Goal: Contribute content: Contribute content

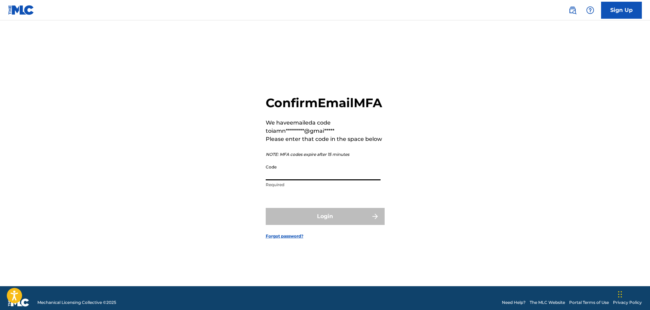
click at [310, 180] on input "Code" at bounding box center [323, 170] width 115 height 19
paste input "024057"
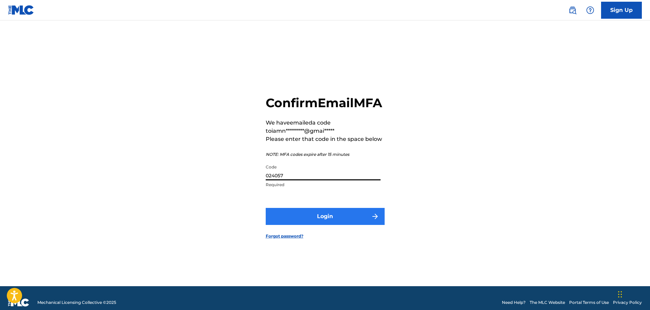
type input "024057"
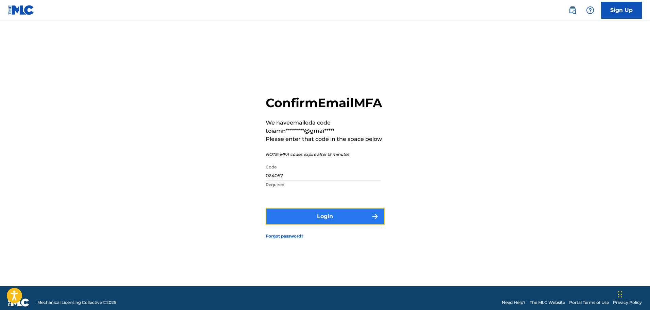
click at [310, 221] on button "Login" at bounding box center [325, 216] width 119 height 17
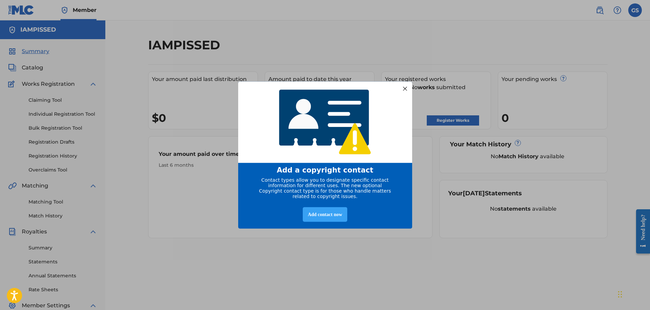
click at [335, 219] on div "Add contact now" at bounding box center [325, 214] width 45 height 15
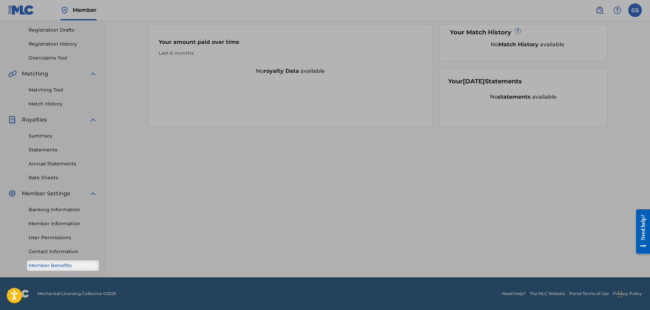
click at [68, 265] on link "Member Benefits" at bounding box center [63, 265] width 69 height 7
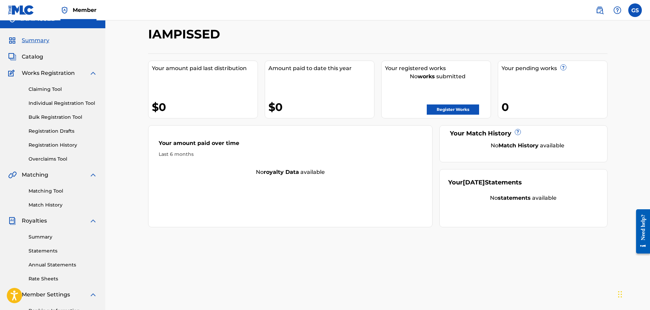
scroll to position [10, 0]
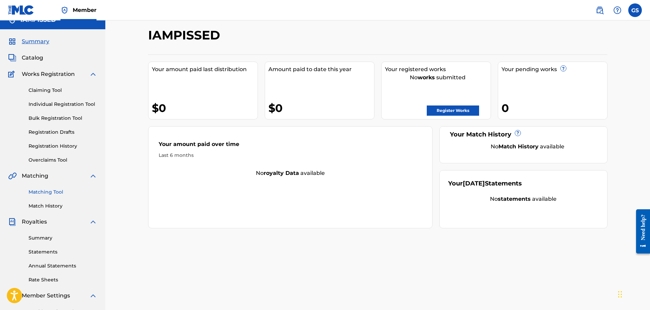
click at [48, 192] on link "Matching Tool" at bounding box center [63, 191] width 69 height 7
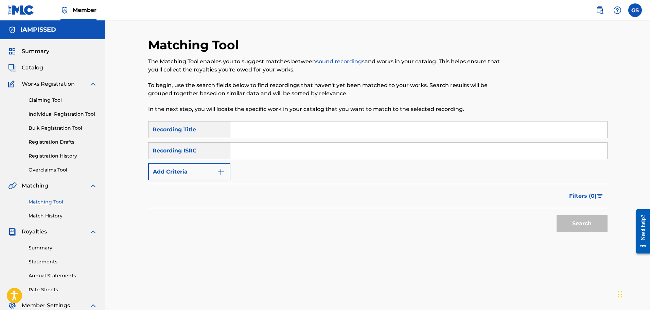
click at [245, 129] on input "Search Form" at bounding box center [418, 129] width 377 height 16
click at [267, 150] on input "Search Form" at bounding box center [418, 150] width 377 height 16
paste input "QZMHL2071914"
type input "QZMHL2071914"
click at [262, 129] on input "Search Form" at bounding box center [418, 129] width 377 height 16
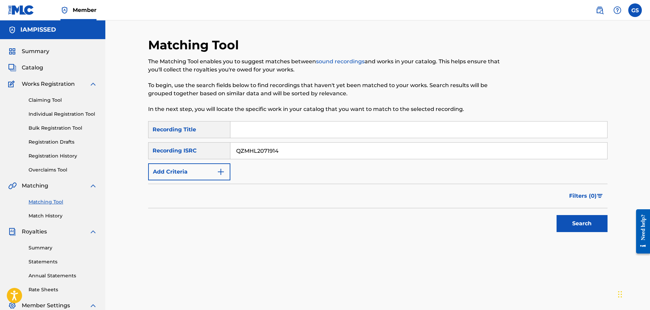
paste input "BITCHES CHOOSIN #[US_STATE]"
type input "BITCHES CHOOSIN #[US_STATE]"
click at [216, 169] on button "Add Criteria" at bounding box center [189, 171] width 82 height 17
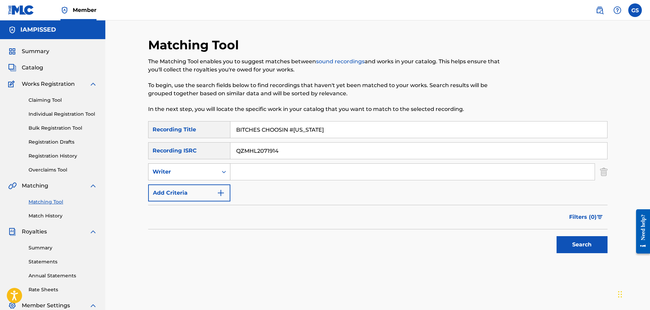
click at [220, 173] on div "Search Form" at bounding box center [224, 172] width 12 height 12
click at [202, 187] on div "Recording Artist" at bounding box center [190, 188] width 82 height 17
click at [259, 172] on input "Search Form" at bounding box center [412, 171] width 364 height 16
type input "SPACEGHOSTPURRP"
click at [186, 200] on button "Add Criteria" at bounding box center [189, 192] width 82 height 17
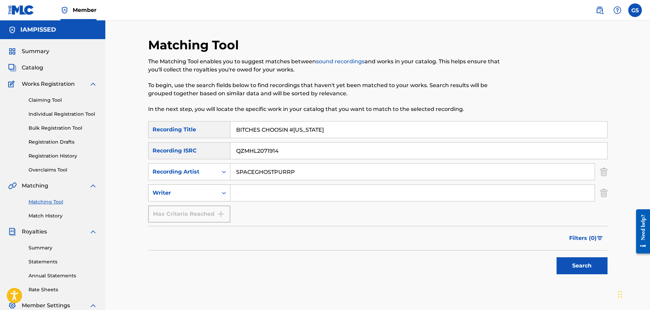
click at [190, 196] on div "Writer" at bounding box center [183, 193] width 61 height 8
click at [318, 189] on input "Search Form" at bounding box center [412, 193] width 364 height 16
click at [600, 195] on img "Search Form" at bounding box center [603, 192] width 7 height 17
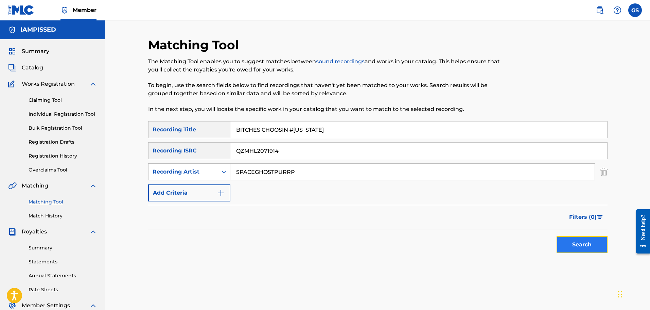
click at [589, 244] on button "Search" at bounding box center [582, 244] width 51 height 17
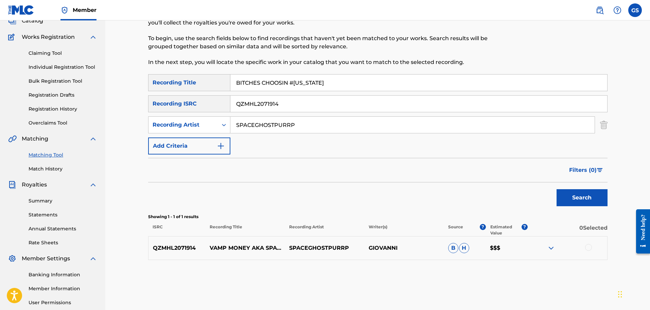
scroll to position [68, 0]
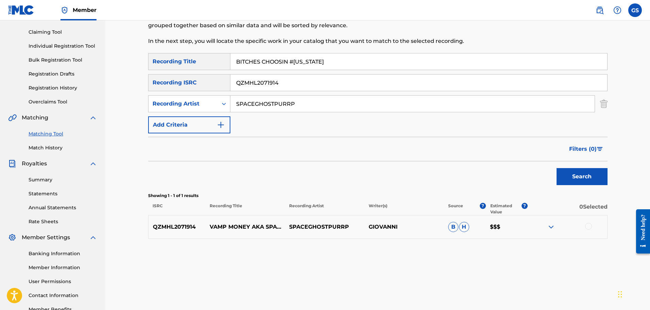
click at [553, 228] on img at bounding box center [551, 227] width 8 height 8
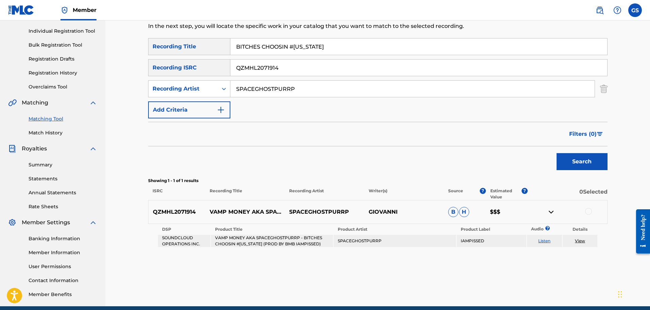
scroll to position [112, 0]
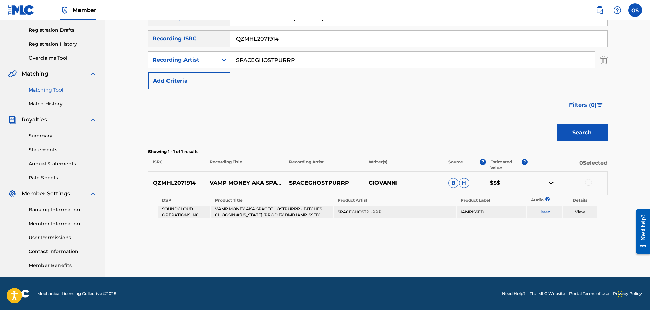
click at [551, 184] on img at bounding box center [551, 183] width 8 height 8
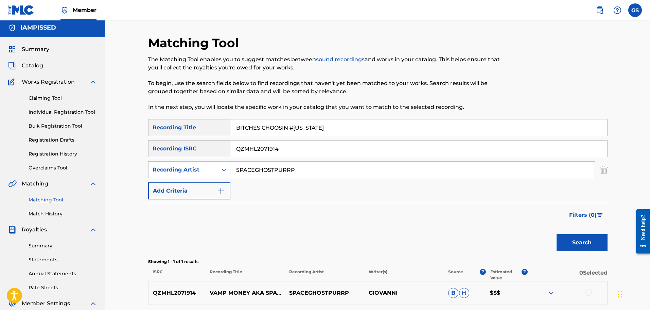
scroll to position [0, 0]
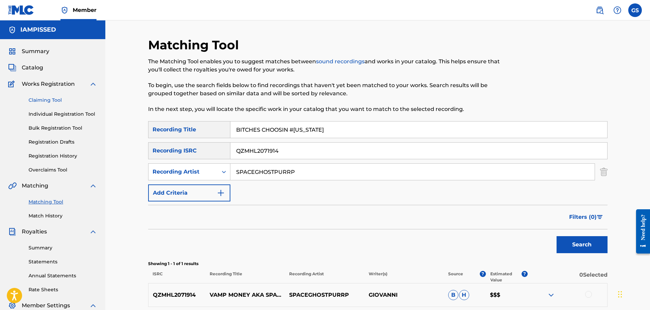
click at [56, 101] on link "Claiming Tool" at bounding box center [63, 100] width 69 height 7
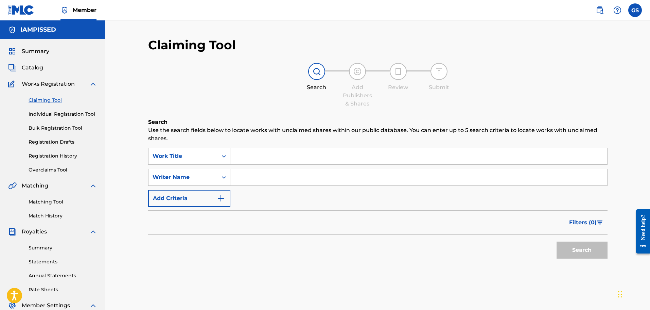
click at [285, 157] on input "Search Form" at bounding box center [418, 156] width 377 height 16
paste input "BITCHES CHOOSIN #[US_STATE]"
type input "BITCHES CHOOSIN #[US_STATE]"
click at [302, 179] on input "Search Form" at bounding box center [418, 177] width 377 height 16
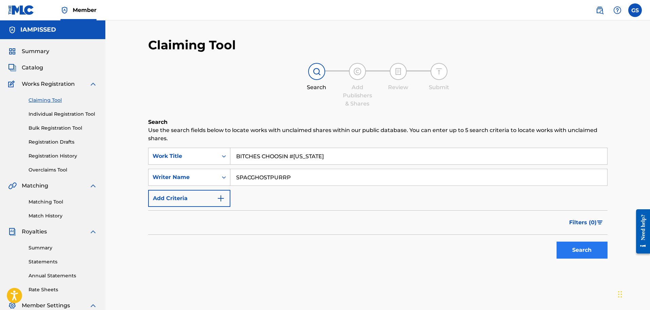
type input "SPACGHOSTPURRP"
click at [596, 255] on button "Search" at bounding box center [582, 249] width 51 height 17
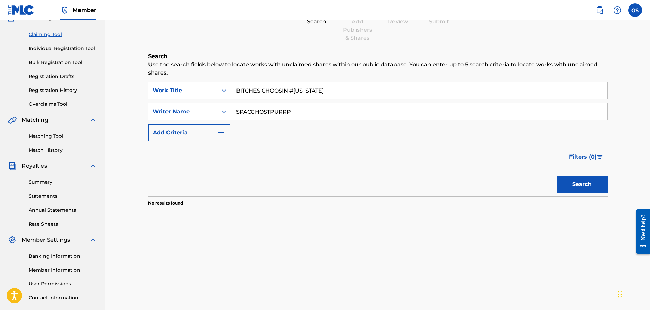
scroll to position [79, 0]
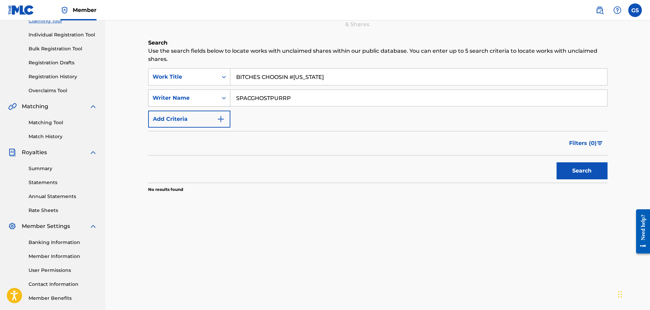
click at [214, 104] on div "Writer Name" at bounding box center [183, 97] width 69 height 13
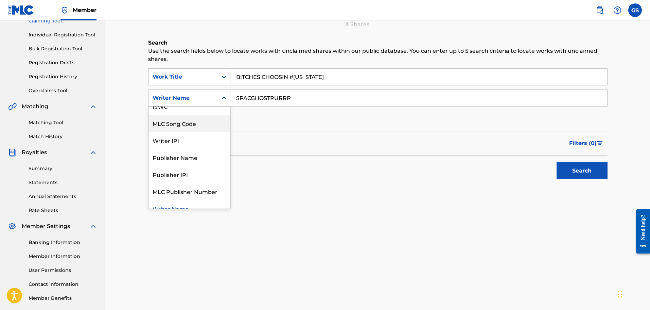
scroll to position [17, 0]
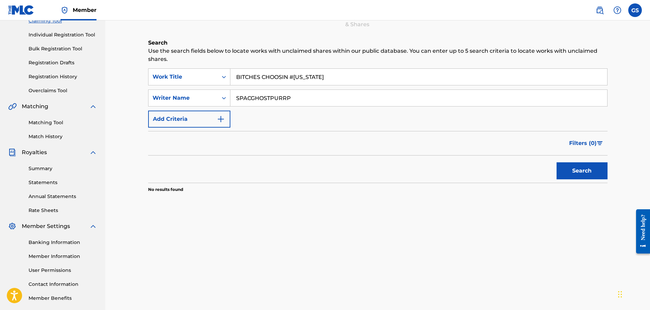
click at [313, 101] on input "SPACGHOSTPURRP" at bounding box center [418, 98] width 377 height 16
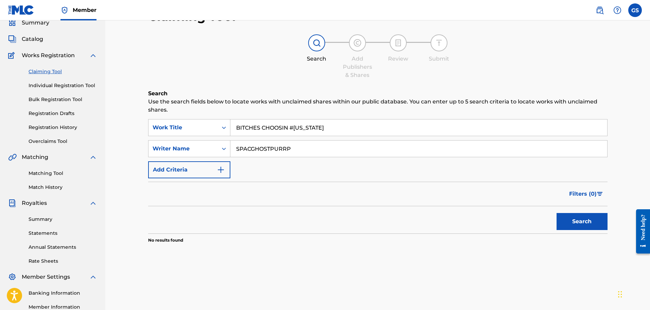
scroll to position [23, 0]
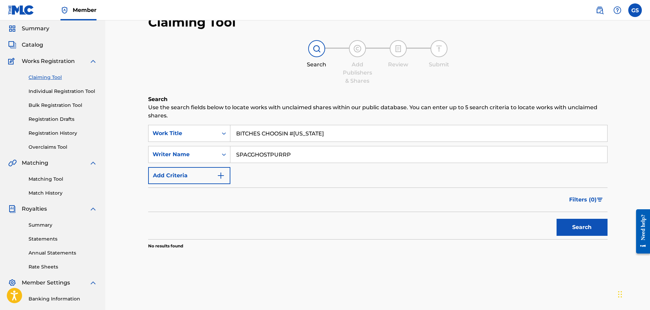
click at [346, 180] on div "SearchWithCriteriacefe4499-d1d0-4b28-9de8-e1da5cdccf55 Work Title BITCHES CHOOS…" at bounding box center [377, 154] width 459 height 59
click at [333, 134] on input "BITCHES CHOOSIN #[US_STATE]" at bounding box center [418, 133] width 377 height 16
click at [313, 179] on div "SearchWithCriteriacefe4499-d1d0-4b28-9de8-e1da5cdccf55 Work Title BITCHES CHOOS…" at bounding box center [377, 154] width 459 height 59
drag, startPoint x: 343, startPoint y: 135, endPoint x: 156, endPoint y: 130, distance: 186.6
click at [156, 130] on div "SearchWithCriteriacefe4499-d1d0-4b28-9de8-e1da5cdccf55 Work Title BITCHES CHOOS…" at bounding box center [377, 133] width 459 height 17
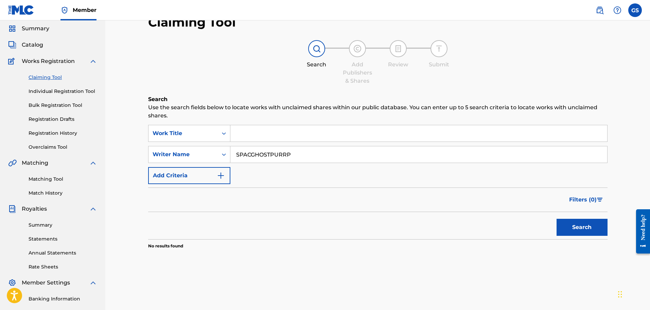
click at [254, 133] on input "Search Form" at bounding box center [418, 133] width 377 height 16
paste input "The Real EBK Bckdoe"
type input "The Real EBK Bckdoe"
drag, startPoint x: 303, startPoint y: 154, endPoint x: 151, endPoint y: 139, distance: 153.6
click at [151, 139] on div "SearchWithCriteriacefe4499-d1d0-4b28-9de8-e1da5cdccf55 Work Title The Real EBK …" at bounding box center [377, 154] width 459 height 59
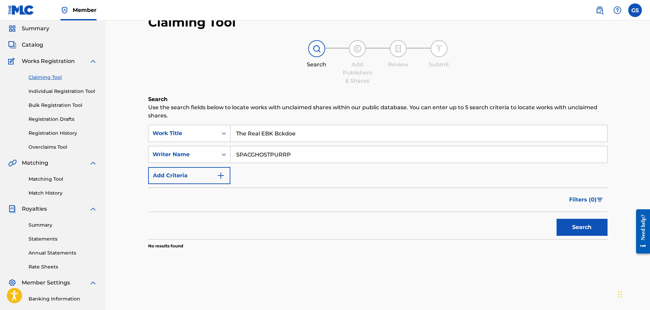
paste input "#Dre [GEOGRAPHIC_DATA]"
type input "#Dre [GEOGRAPHIC_DATA]"
click at [210, 177] on button "Add Criteria" at bounding box center [189, 175] width 82 height 17
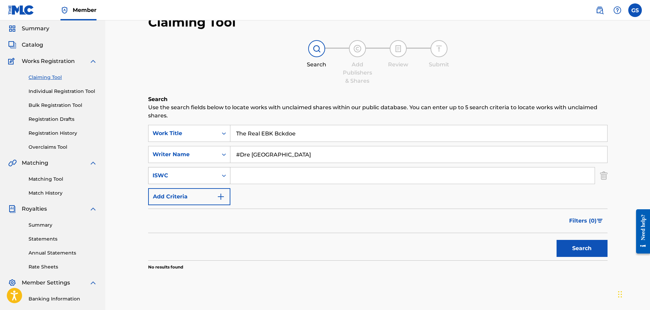
click at [207, 180] on div "ISWC" at bounding box center [183, 175] width 69 height 13
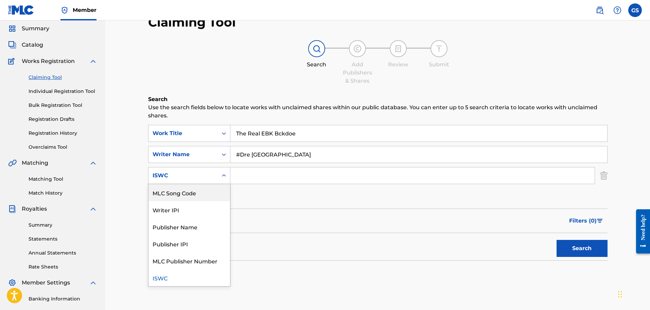
click at [191, 170] on div "ISWC" at bounding box center [183, 175] width 69 height 13
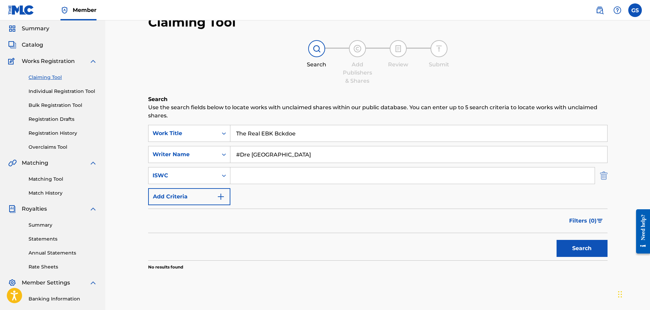
click at [600, 176] on img "Search Form" at bounding box center [603, 175] width 7 height 17
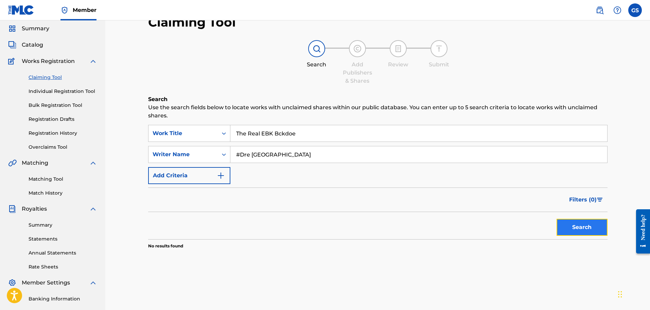
click at [594, 225] on button "Search" at bounding box center [582, 227] width 51 height 17
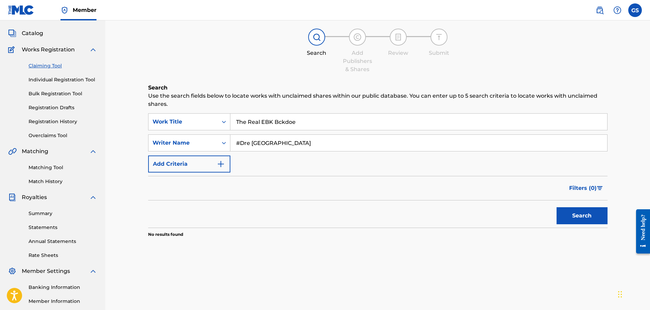
scroll to position [45, 0]
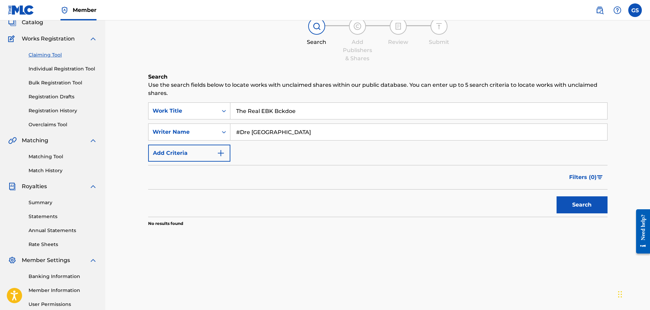
click at [264, 180] on div "Filters ( 0 )" at bounding box center [377, 177] width 459 height 24
click at [50, 124] on link "Overclaims Tool" at bounding box center [63, 124] width 69 height 7
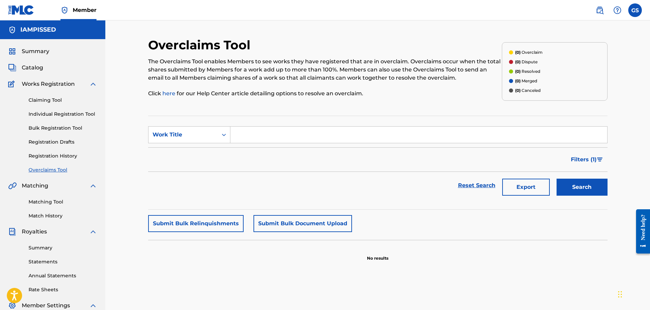
click at [321, 138] on input "Search Form" at bounding box center [418, 134] width 377 height 16
click at [61, 157] on link "Registration History" at bounding box center [63, 155] width 69 height 7
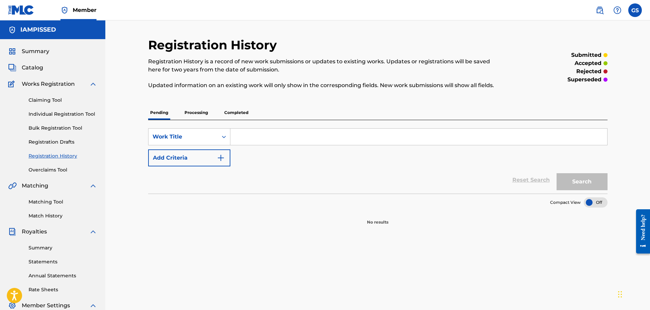
click at [333, 139] on input "Search Form" at bounding box center [418, 136] width 377 height 16
paste input "#Dre [GEOGRAPHIC_DATA]"
type input "#Dre [GEOGRAPHIC_DATA]"
drag, startPoint x: 305, startPoint y: 138, endPoint x: 103, endPoint y: 131, distance: 201.6
click at [103, 131] on main "IAMPISSED Summary Catalog Works Registration Claiming Tool Individual Registrat…" at bounding box center [325, 204] width 650 height 368
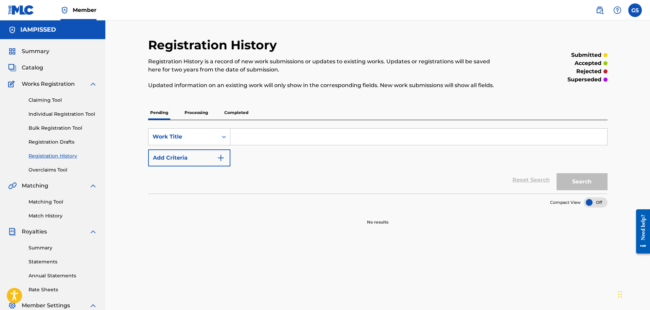
click at [256, 132] on input "Search Form" at bounding box center [418, 136] width 377 height 16
paste input "The Real EBK Bckdoe"
type input "The Real EBK Bckdoe"
click at [585, 183] on button "Search" at bounding box center [582, 181] width 51 height 17
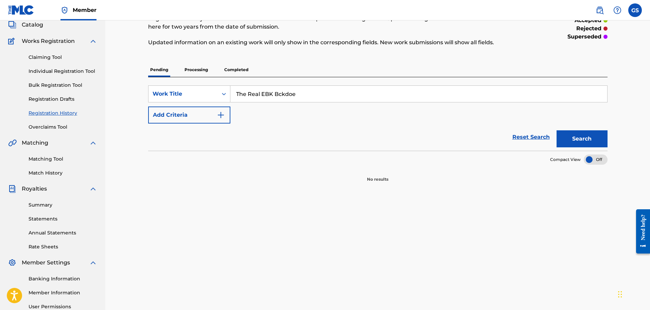
scroll to position [46, 0]
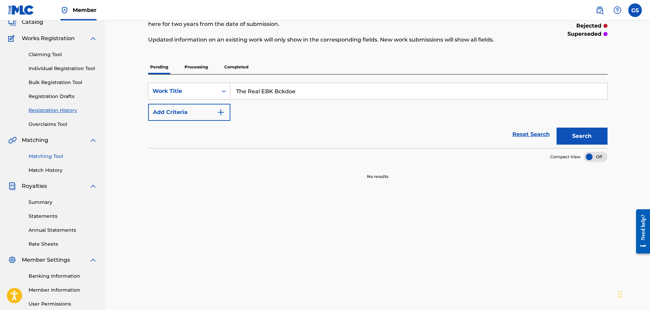
click at [51, 155] on link "Matching Tool" at bounding box center [63, 156] width 69 height 7
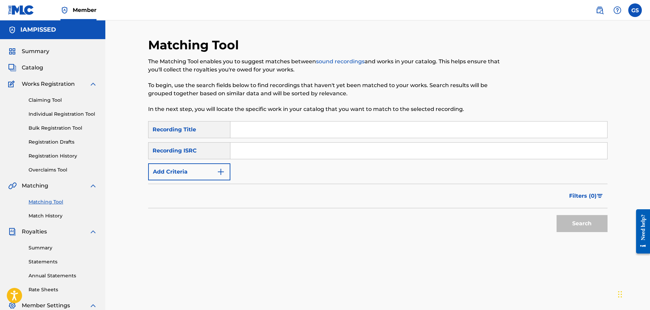
click at [247, 132] on input "Search Form" at bounding box center [418, 129] width 377 height 16
paste input "The Real EBK Bckdoe"
type input "The Real EBK Bckdoe"
click at [564, 219] on button "Search" at bounding box center [582, 223] width 51 height 17
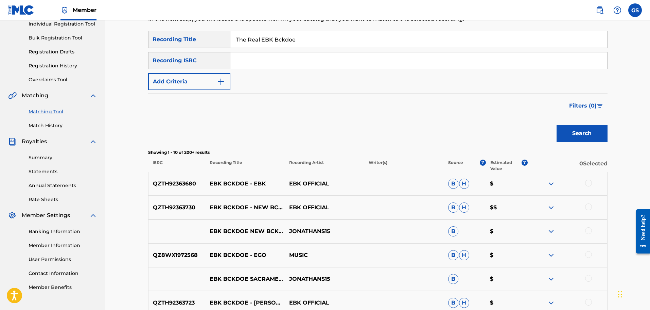
scroll to position [91, 0]
click at [326, 127] on div "Search" at bounding box center [377, 130] width 459 height 27
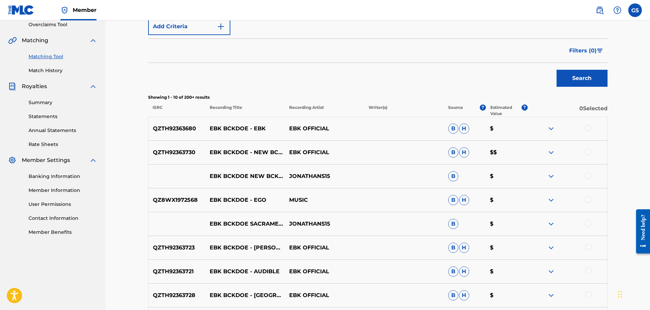
scroll to position [147, 0]
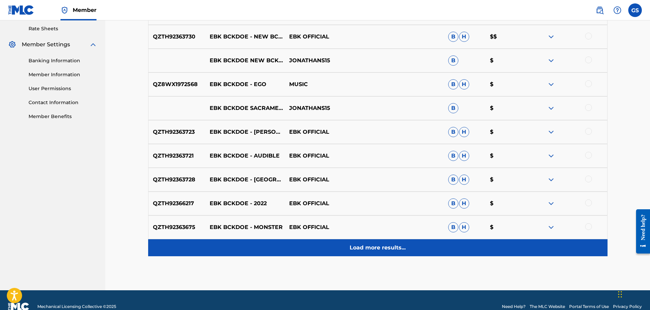
click at [399, 240] on div "Load more results..." at bounding box center [377, 247] width 459 height 17
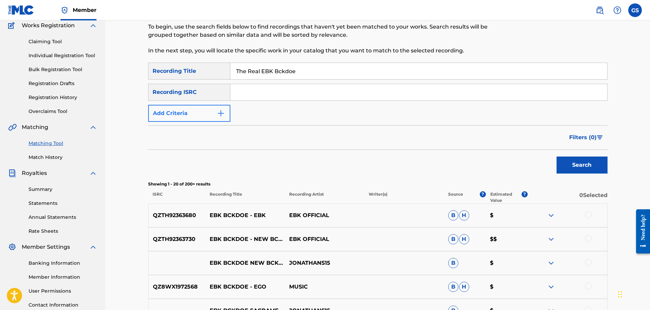
scroll to position [57, 0]
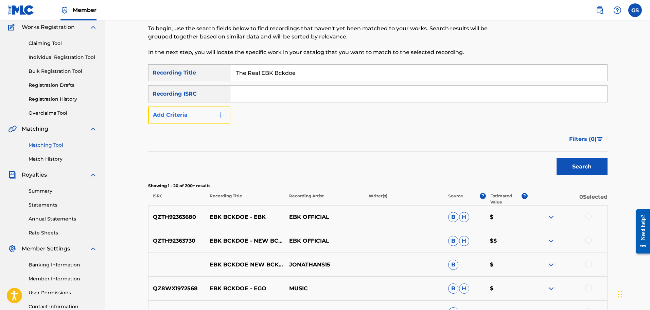
click at [198, 114] on button "Add Criteria" at bounding box center [189, 114] width 82 height 17
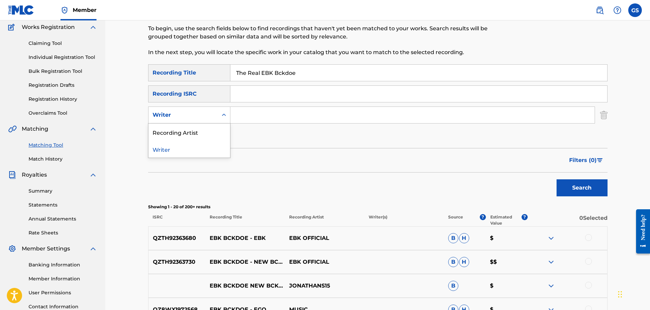
click at [206, 119] on div "Writer" at bounding box center [183, 114] width 69 height 13
click at [203, 130] on div "Recording Artist" at bounding box center [190, 131] width 82 height 17
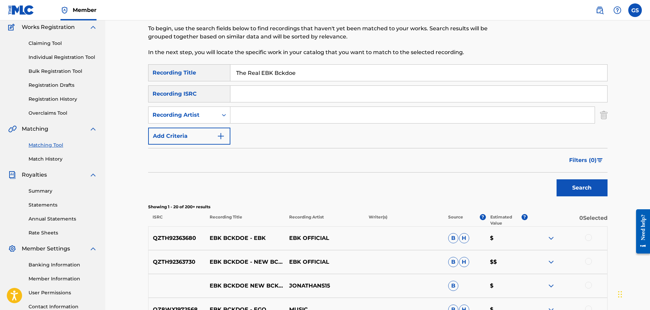
click at [273, 114] on input "Search Form" at bounding box center [412, 115] width 364 height 16
click at [283, 112] on input "Search Form" at bounding box center [412, 115] width 364 height 16
paste input "#Dre [GEOGRAPHIC_DATA]"
type input "#Dre [GEOGRAPHIC_DATA]"
drag, startPoint x: 589, startPoint y: 188, endPoint x: 573, endPoint y: 189, distance: 16.7
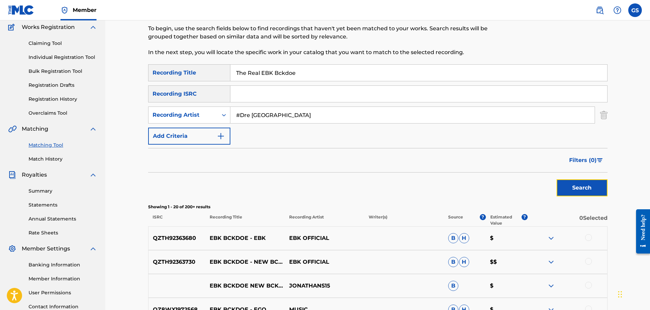
click at [589, 188] on button "Search" at bounding box center [582, 187] width 51 height 17
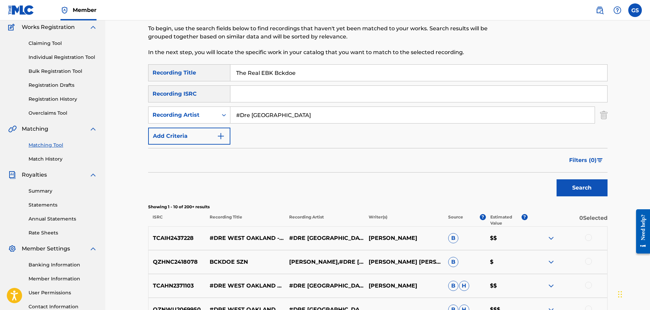
click at [454, 237] on span "B" at bounding box center [453, 238] width 10 height 10
click at [550, 238] on img at bounding box center [551, 238] width 8 height 8
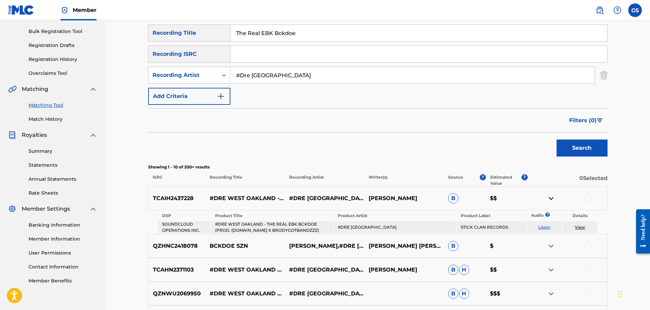
scroll to position [102, 0]
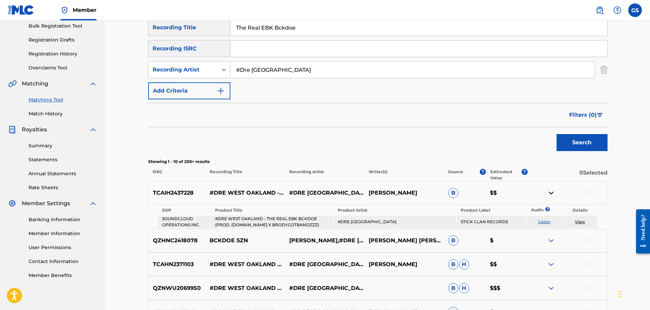
click at [588, 190] on div at bounding box center [588, 192] width 7 height 7
click at [549, 192] on img at bounding box center [551, 193] width 8 height 8
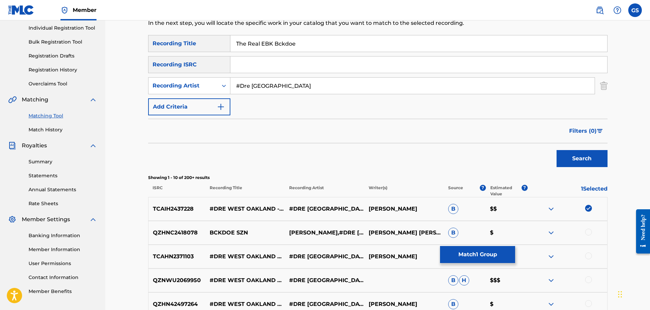
scroll to position [91, 0]
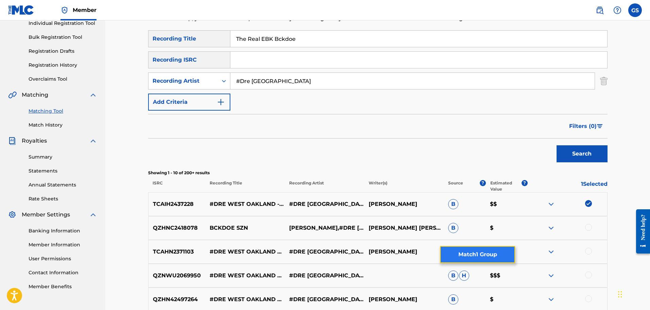
click at [479, 257] on button "Match 1 Group" at bounding box center [477, 254] width 75 height 17
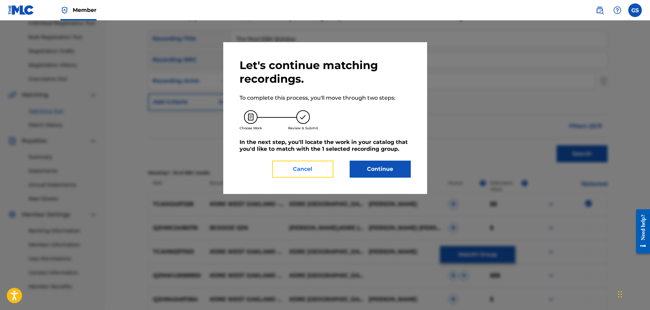
click at [318, 167] on button "Cancel" at bounding box center [302, 168] width 61 height 17
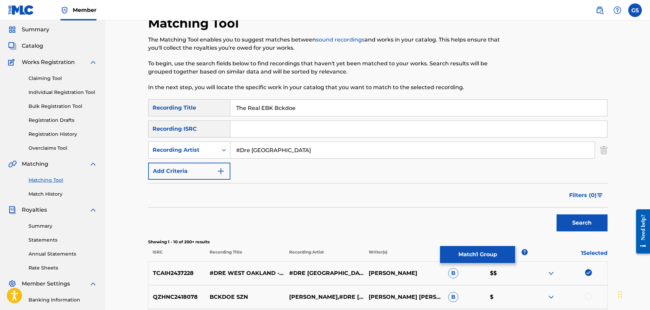
scroll to position [11, 0]
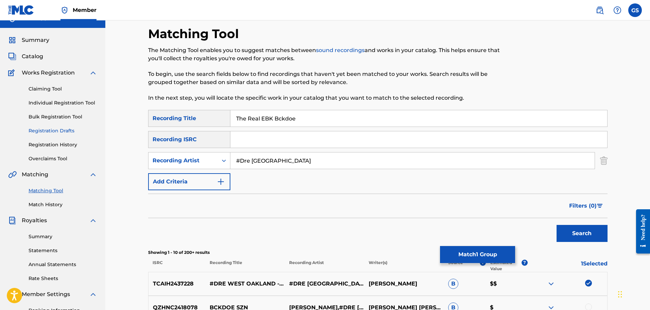
click at [62, 131] on link "Registration Drafts" at bounding box center [63, 130] width 69 height 7
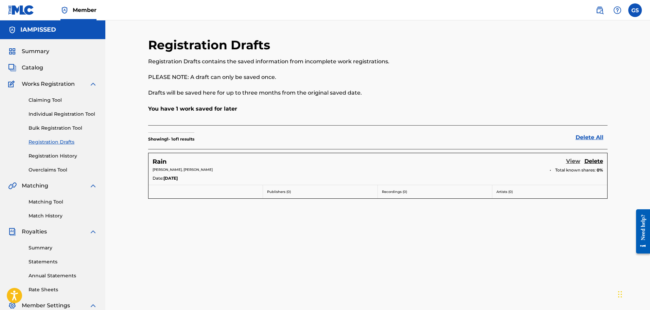
click at [570, 160] on link "View" at bounding box center [573, 161] width 14 height 9
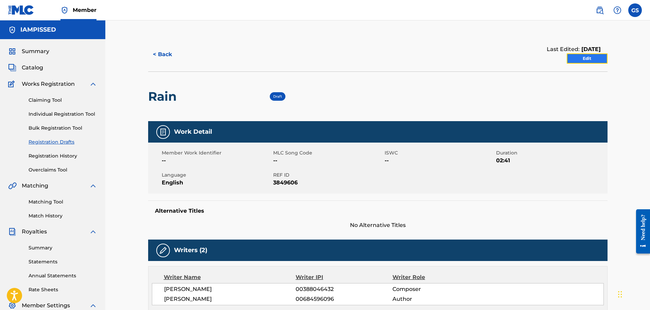
click at [598, 55] on link "Edit" at bounding box center [587, 58] width 41 height 10
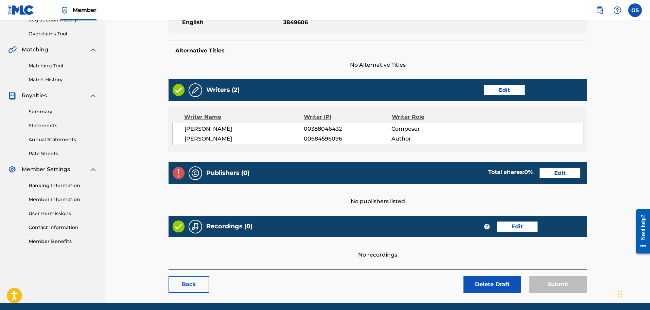
scroll to position [147, 0]
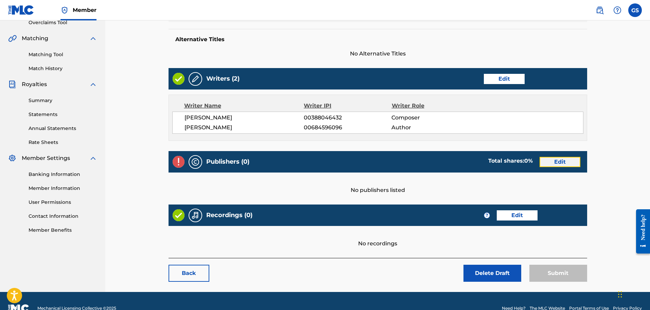
click at [565, 162] on link "Edit" at bounding box center [560, 162] width 41 height 10
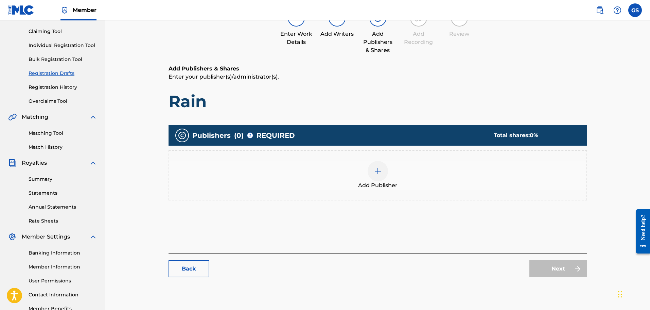
scroll to position [80, 0]
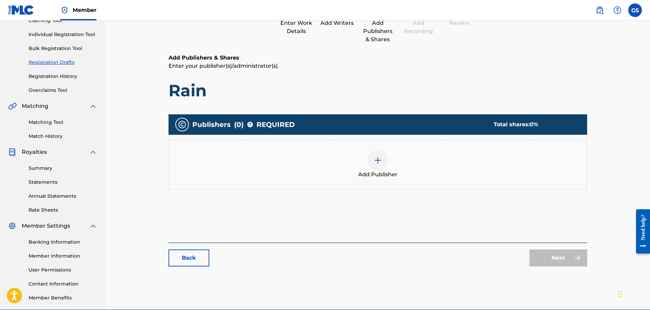
click at [377, 162] on img at bounding box center [378, 160] width 8 height 8
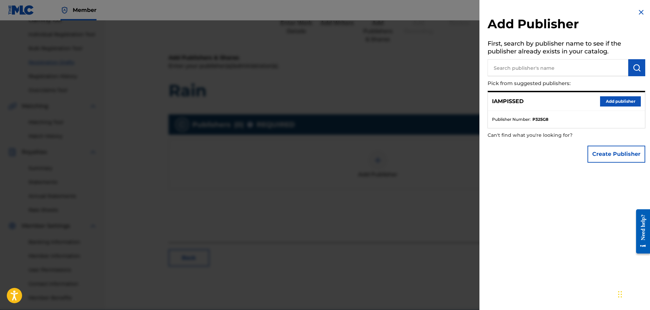
click at [544, 63] on input "text" at bounding box center [558, 67] width 141 height 17
paste input "Raider Klan Records"
type input "Raider Klan Records"
click at [633, 64] on img "submit" at bounding box center [637, 68] width 8 height 8
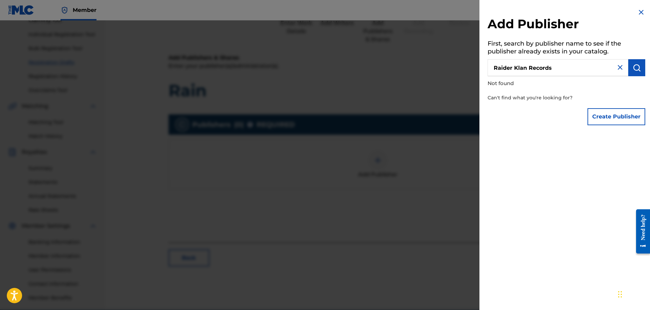
click at [381, 156] on div at bounding box center [325, 175] width 650 height 310
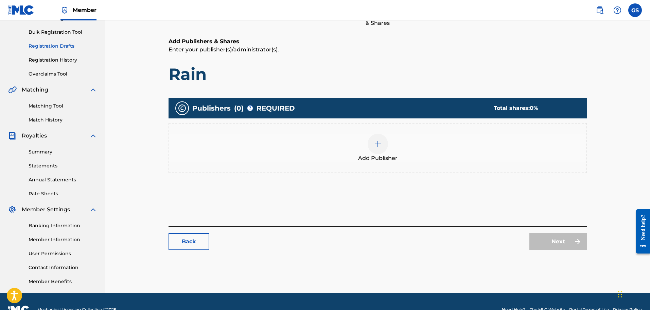
scroll to position [112, 0]
